Goal: Book appointment/travel/reservation

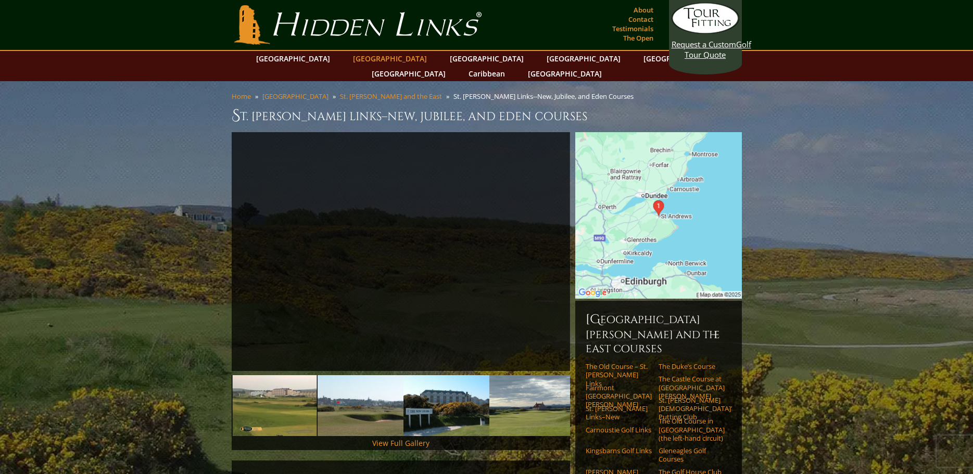
click at [370, 57] on link "[GEOGRAPHIC_DATA]" at bounding box center [390, 58] width 84 height 15
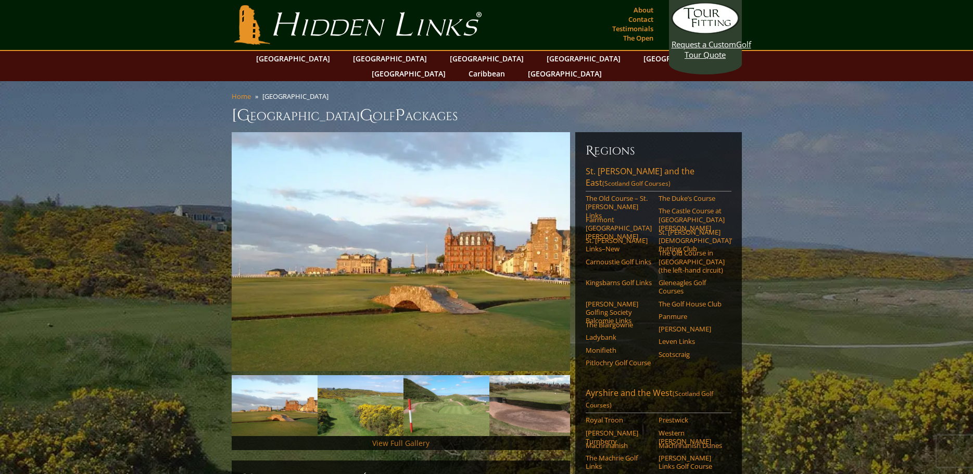
click at [380, 438] on link "View Full Gallery" at bounding box center [400, 443] width 57 height 10
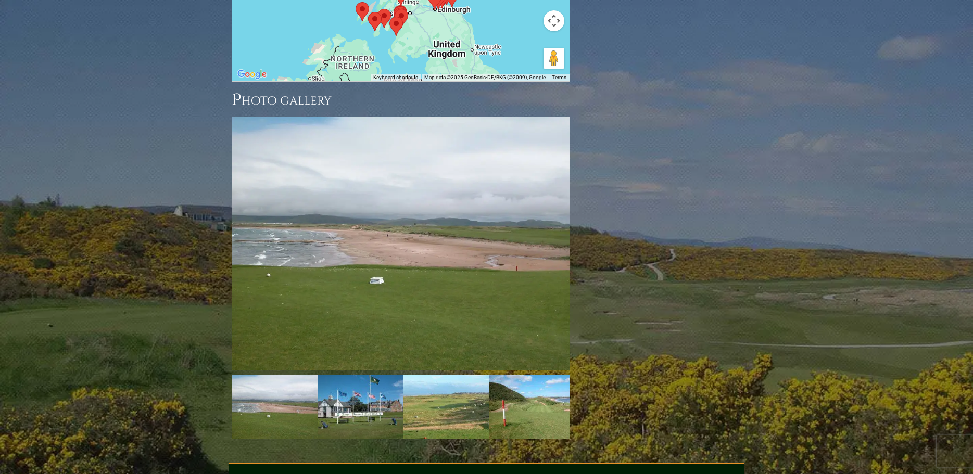
scroll to position [1466, 0]
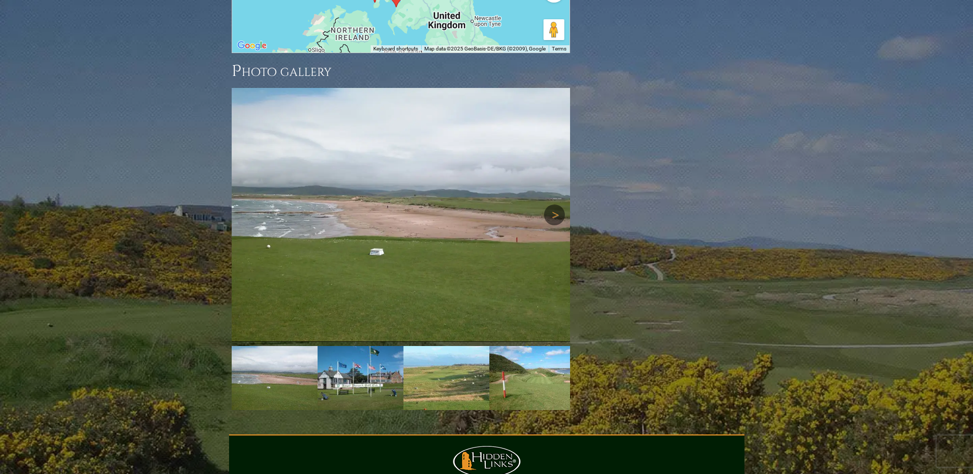
click at [551, 205] on link "Next" at bounding box center [554, 215] width 21 height 21
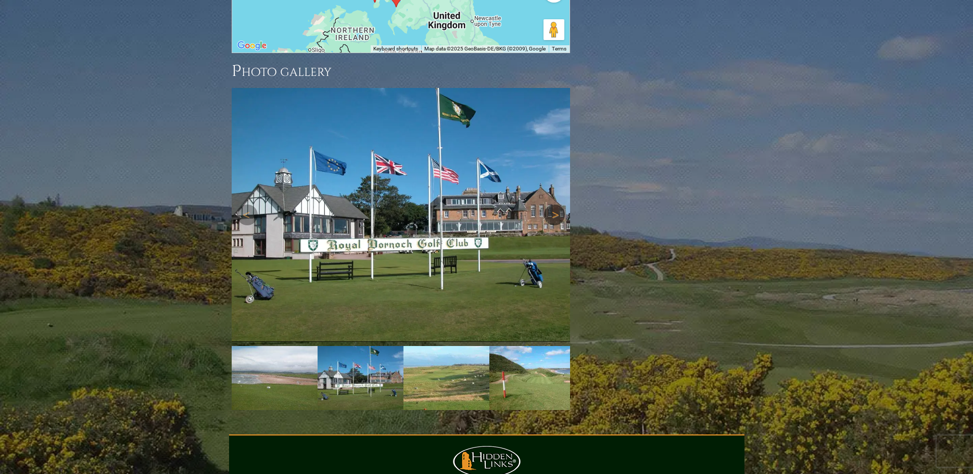
click at [551, 205] on link "Next" at bounding box center [554, 215] width 21 height 21
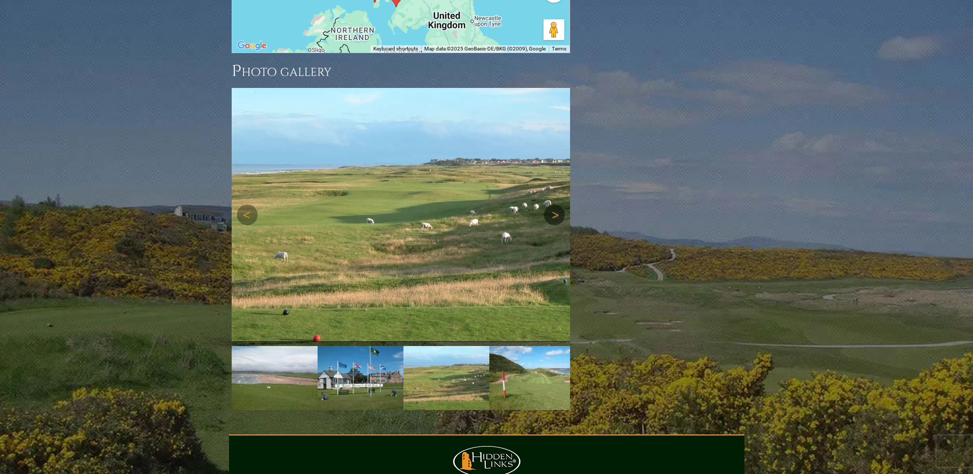
click at [557, 205] on link "Next" at bounding box center [554, 215] width 21 height 21
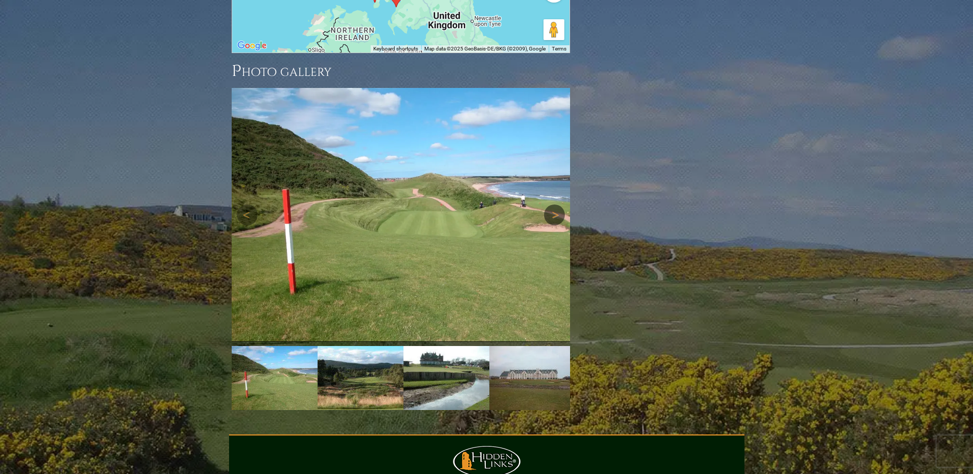
click at [553, 205] on link "Next" at bounding box center [554, 215] width 21 height 21
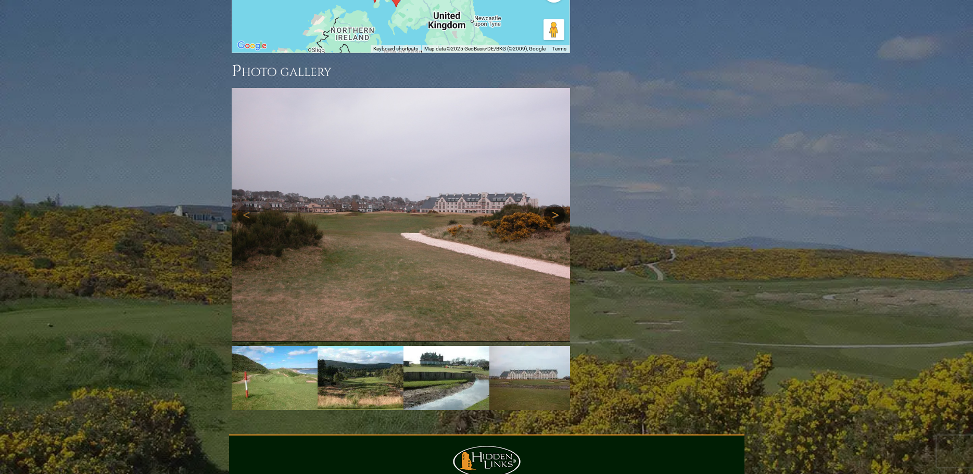
click at [553, 205] on link "Next" at bounding box center [554, 215] width 21 height 21
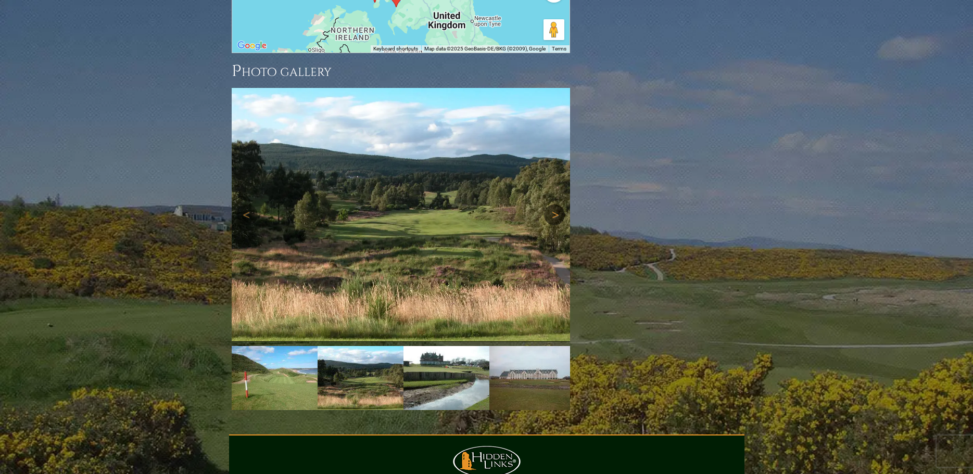
click at [553, 205] on link "Next" at bounding box center [554, 215] width 21 height 21
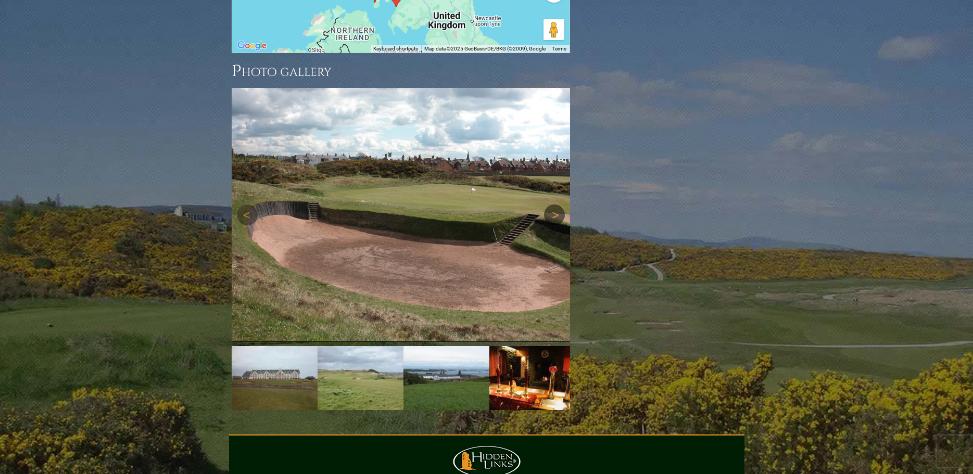
click at [553, 205] on link "Next" at bounding box center [554, 215] width 21 height 21
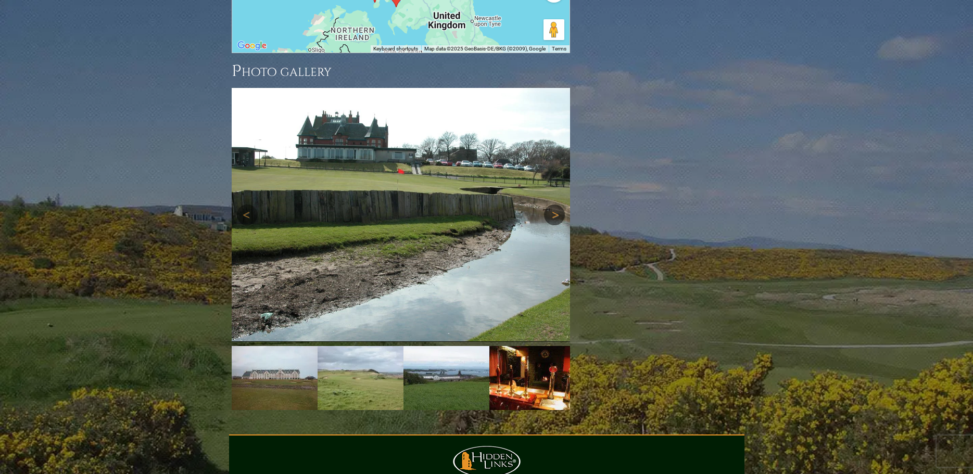
click at [553, 205] on link "Next" at bounding box center [554, 215] width 21 height 21
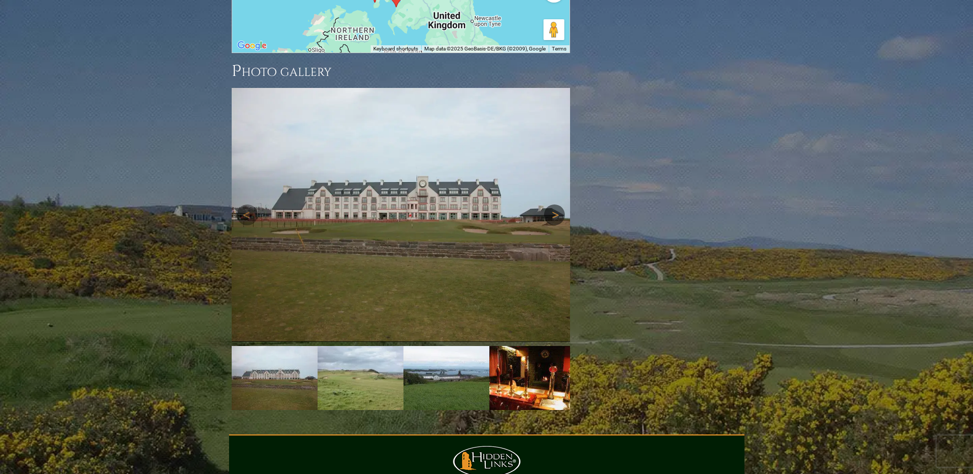
click at [553, 205] on link "Next" at bounding box center [554, 215] width 21 height 21
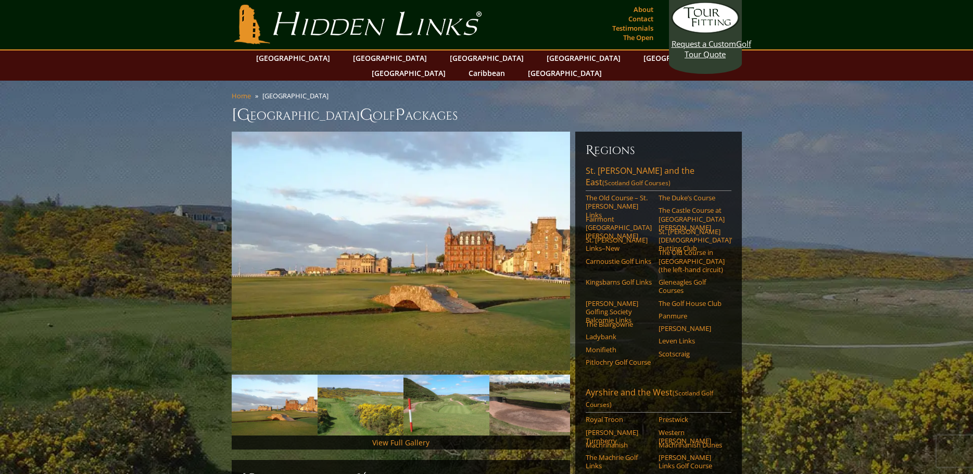
scroll to position [0, 0]
